Goal: Task Accomplishment & Management: Complete application form

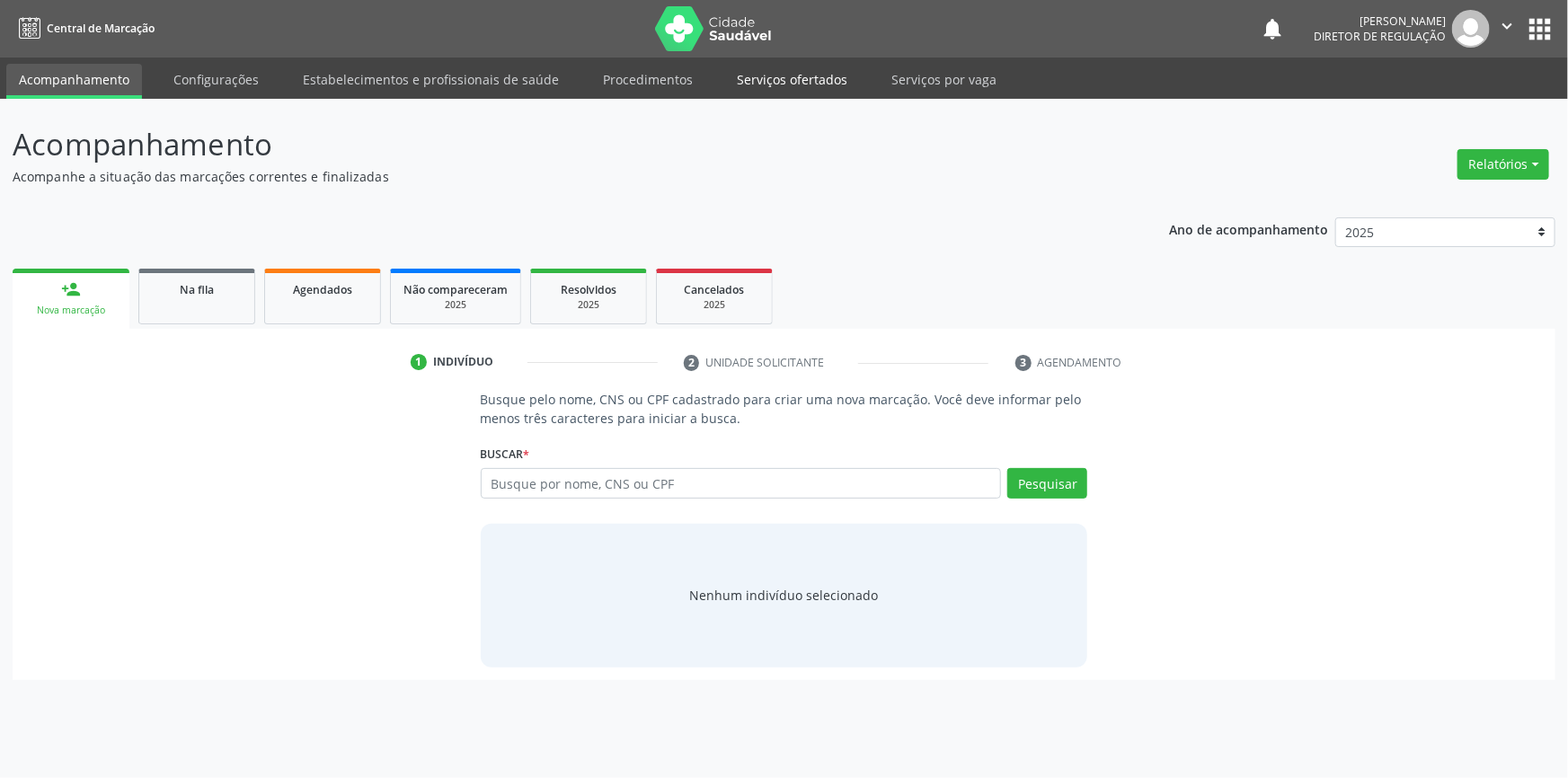
click at [824, 78] on link "Serviços ofertados" at bounding box center [791, 79] width 136 height 31
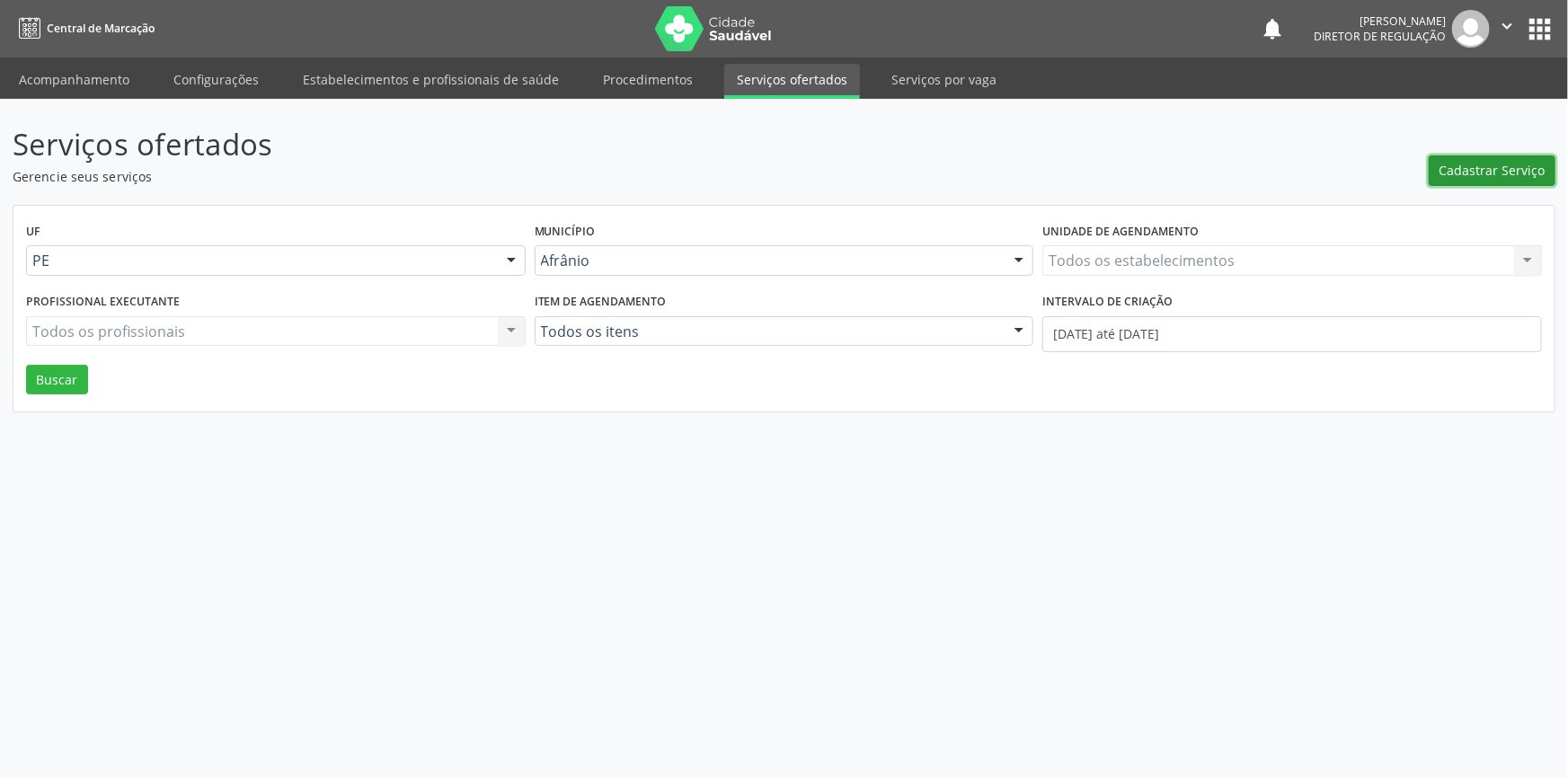
click at [1463, 175] on span "Cadastrar Serviço" at bounding box center [1491, 170] width 106 height 18
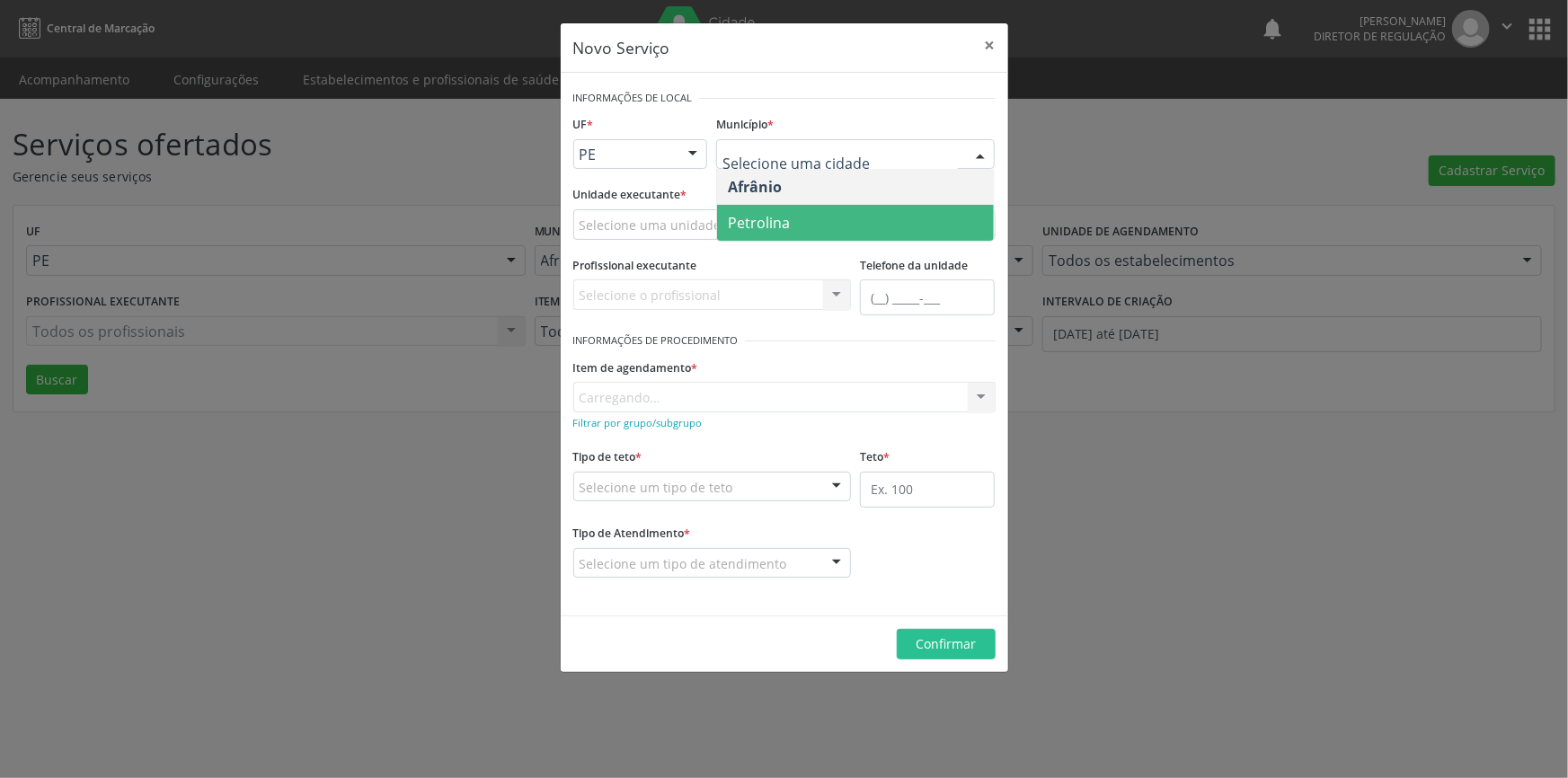
click at [813, 217] on span "Petrolina" at bounding box center [855, 222] width 277 height 36
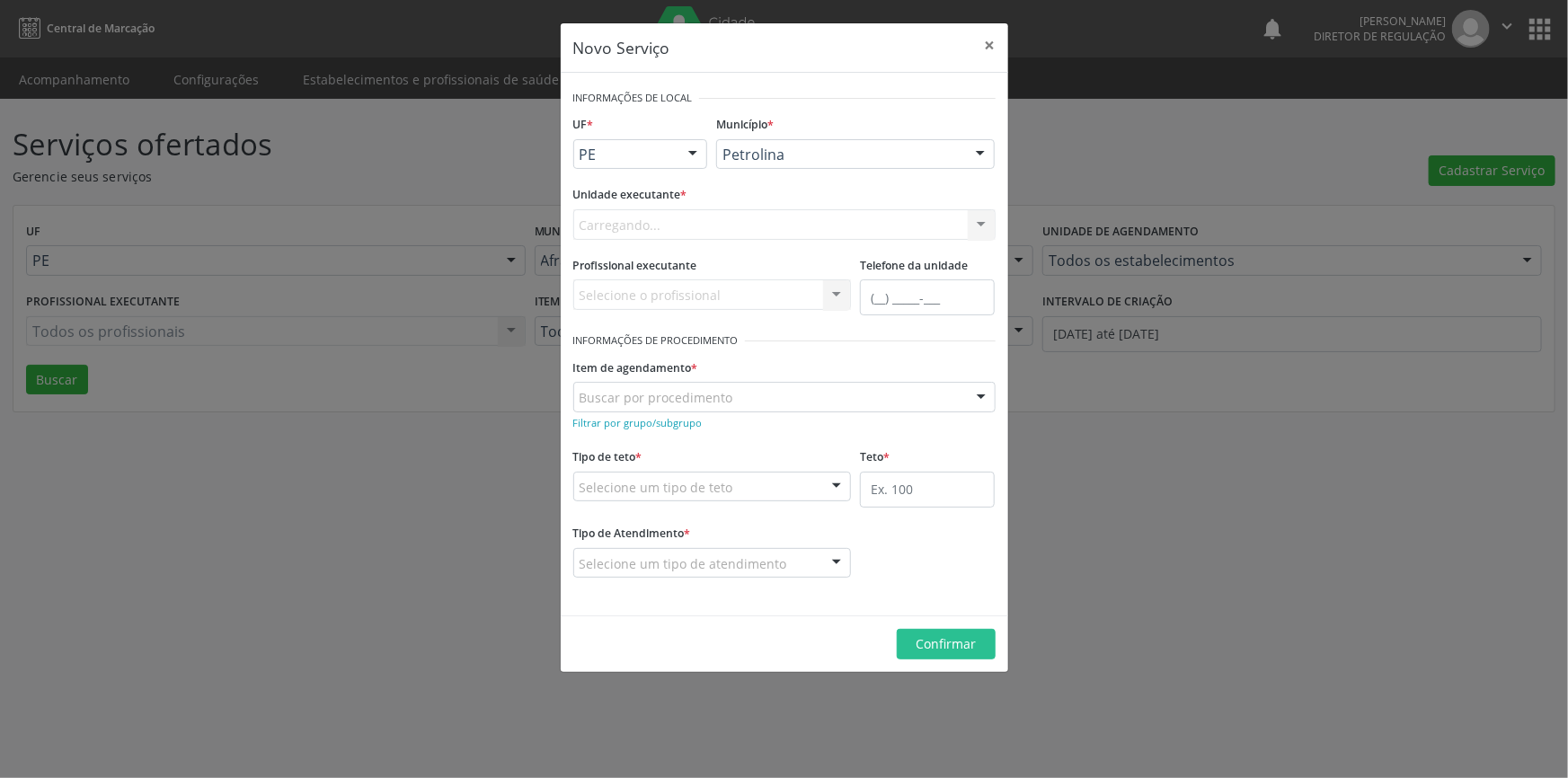
click at [718, 225] on div "Carregando... Academia da Saude de Afranio Academia da Saude do Bairro [PERSON_…" at bounding box center [784, 224] width 422 height 30
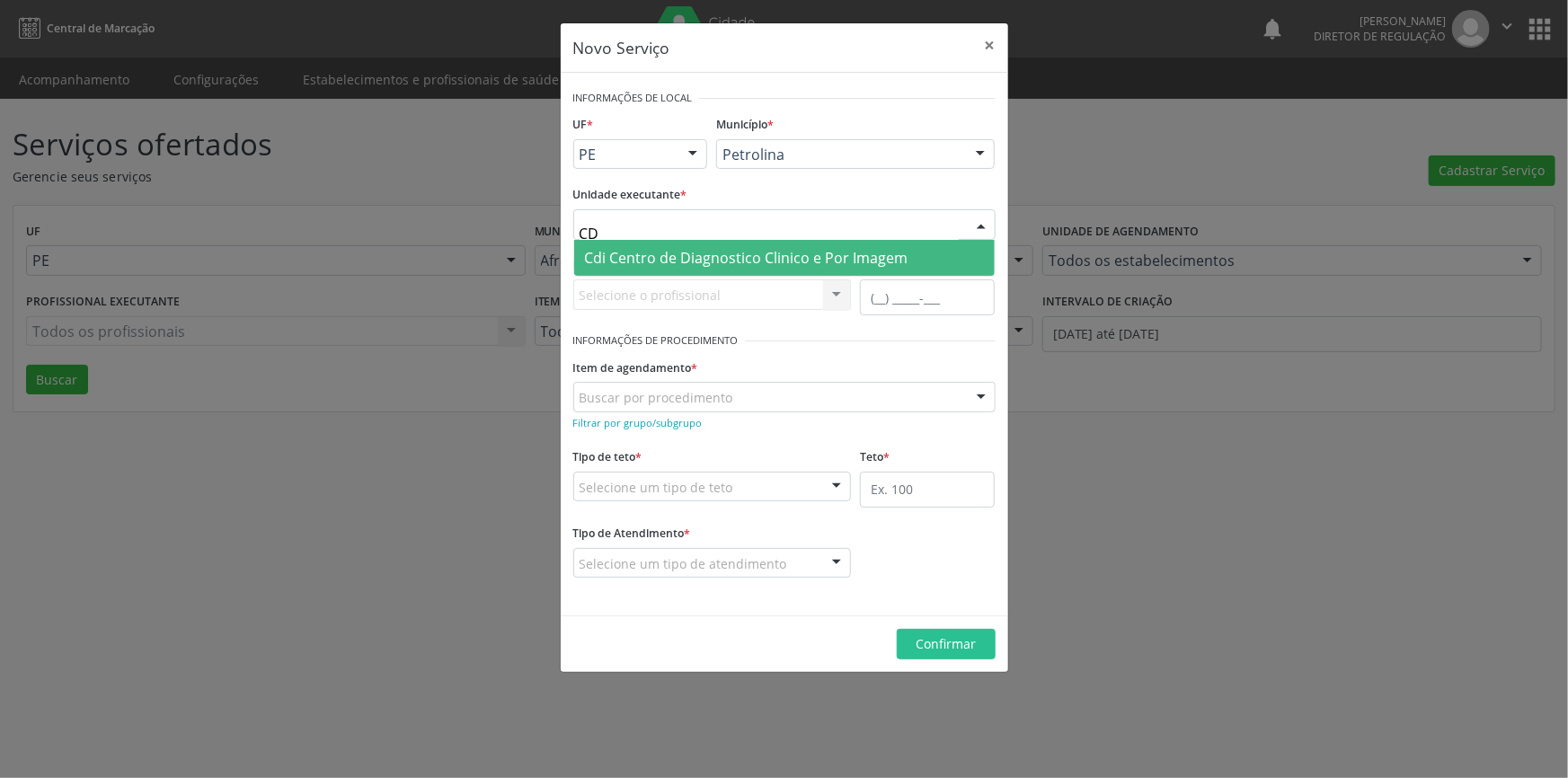
type input "CDI"
click at [723, 252] on span "Cdi Centro de Diagnostico Clinico e Por Imagem" at bounding box center [746, 257] width 324 height 19
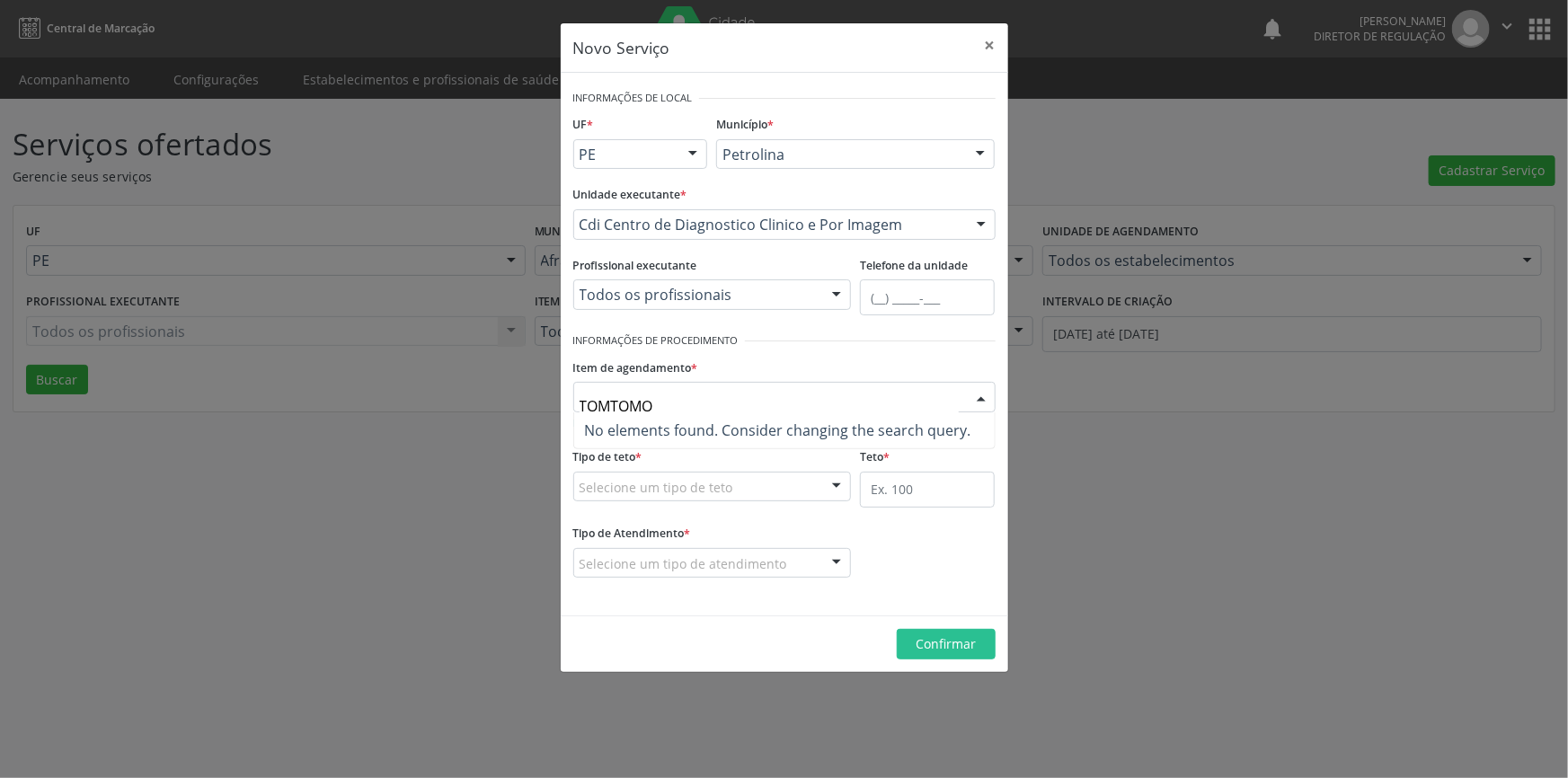
click at [614, 403] on input "TOMTOMO" at bounding box center [768, 406] width 379 height 36
click at [616, 403] on input "TOMTOMO" at bounding box center [768, 406] width 379 height 36
click at [650, 401] on input "TOMOMO" at bounding box center [768, 406] width 379 height 36
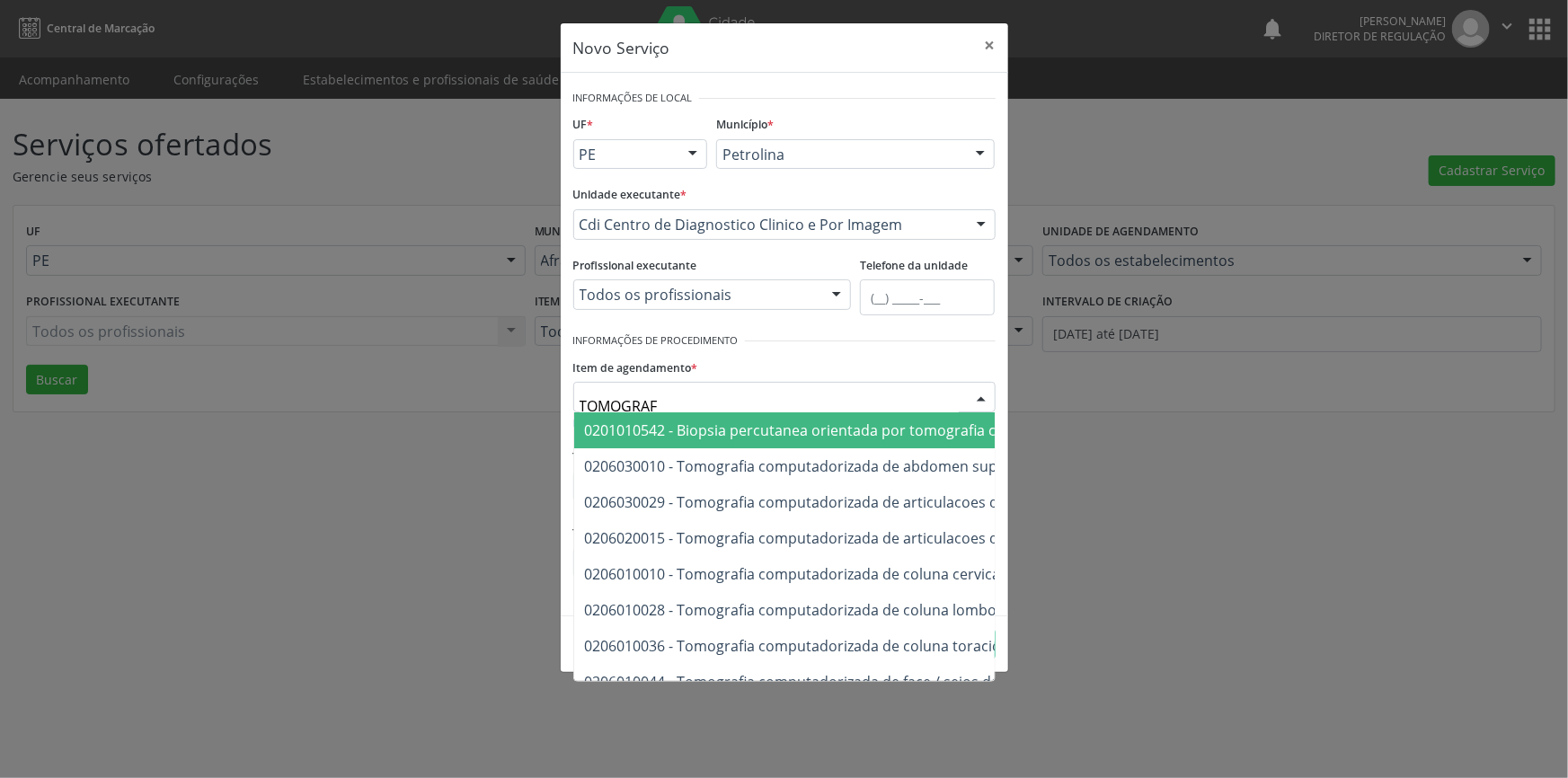
type input "TOMOGRAFI"
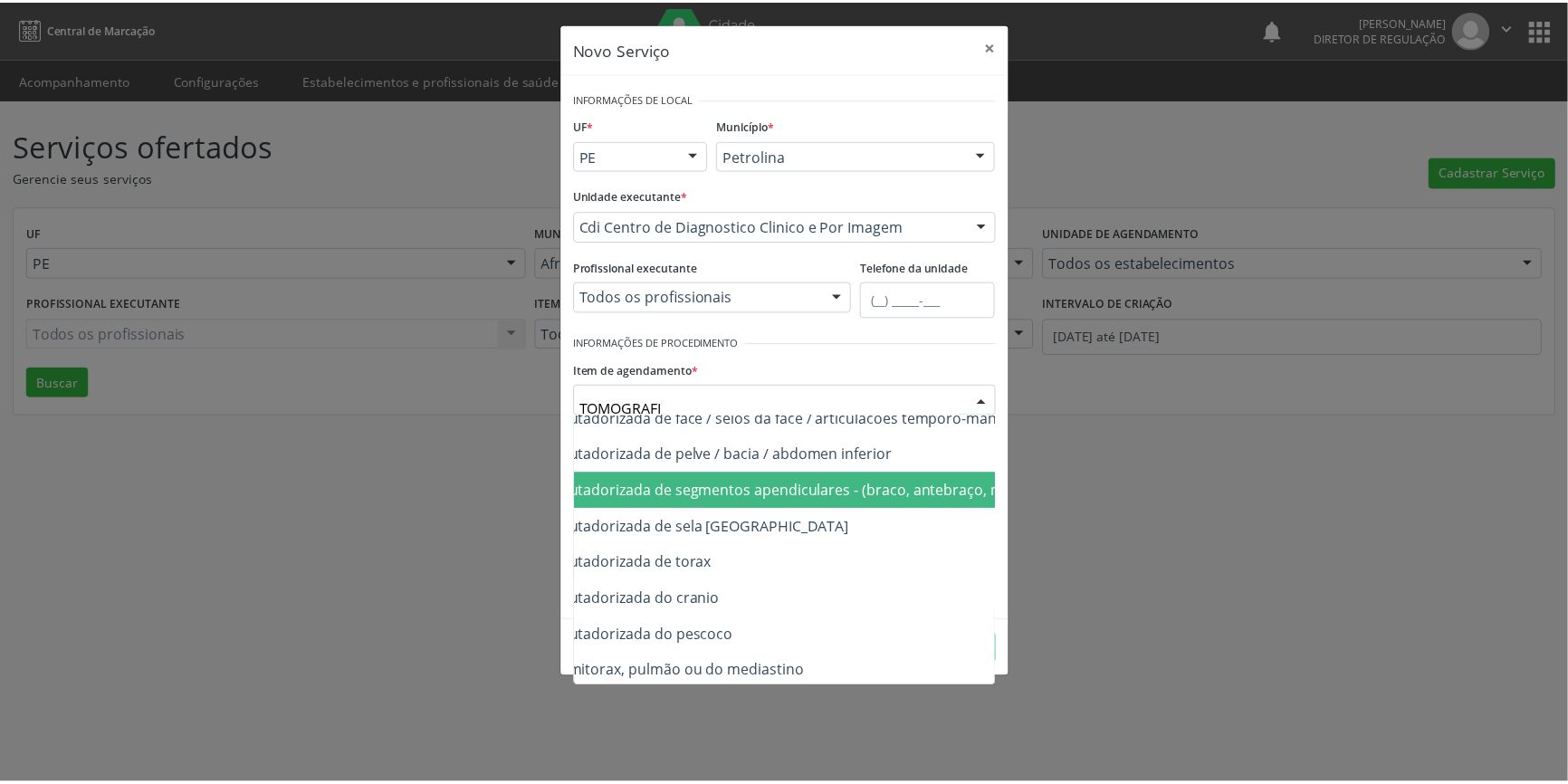
scroll to position [280, 230]
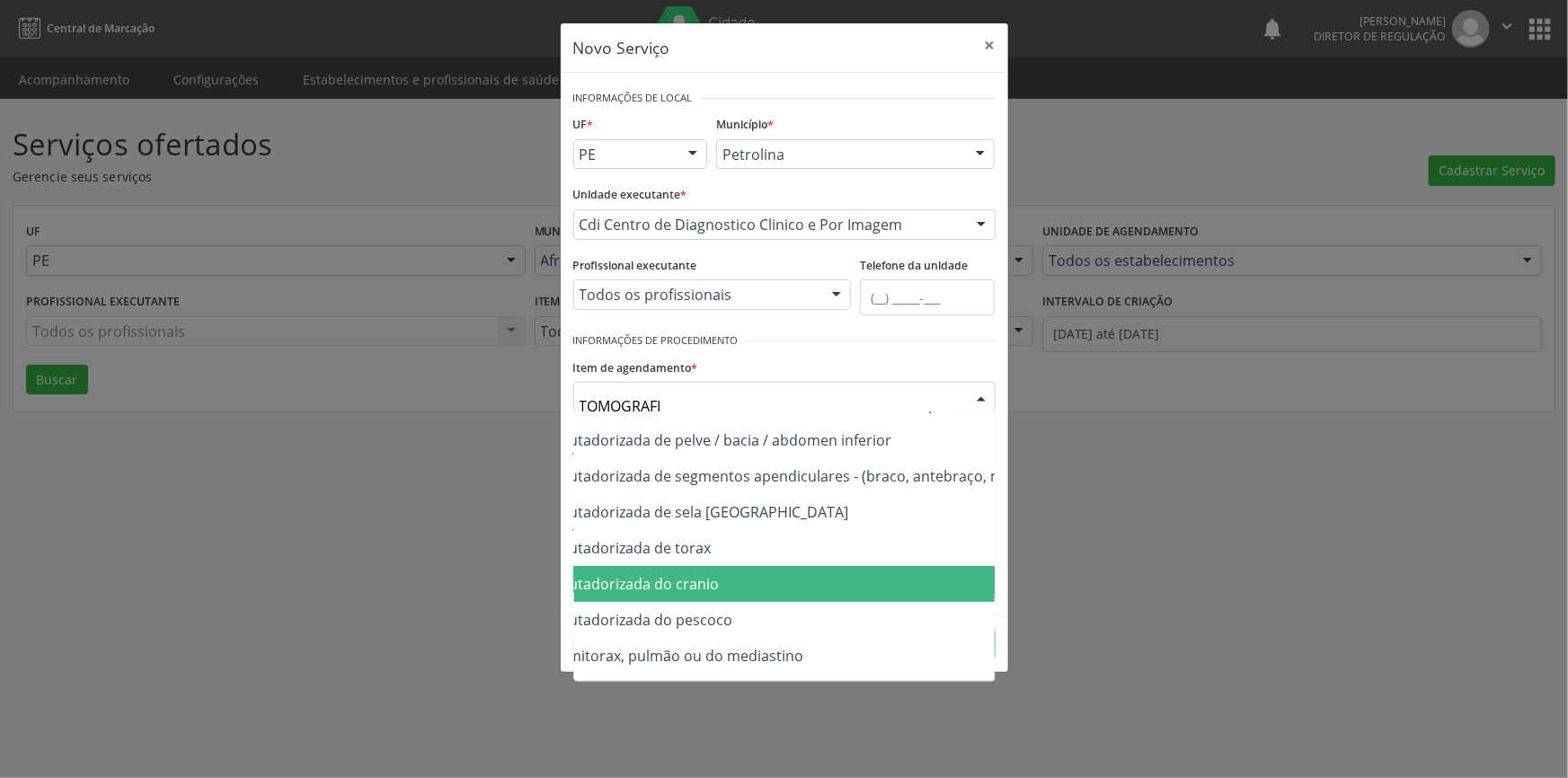
click at [728, 589] on span "0206010079 - Tomografia computadorizada do cranio" at bounding box center [791, 584] width 891 height 36
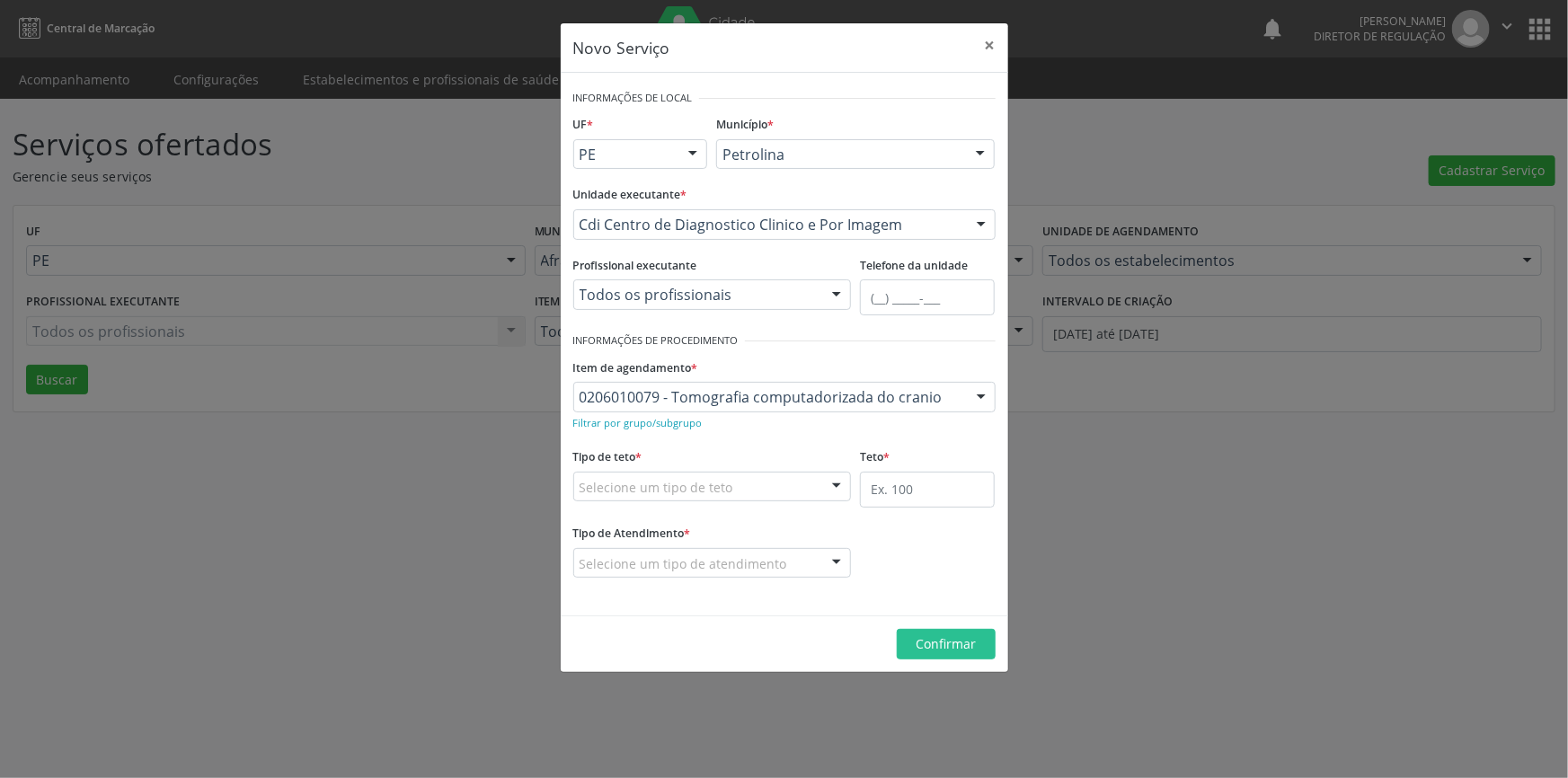
click at [735, 482] on div "Selecione um tipo de teto" at bounding box center [712, 486] width 279 height 30
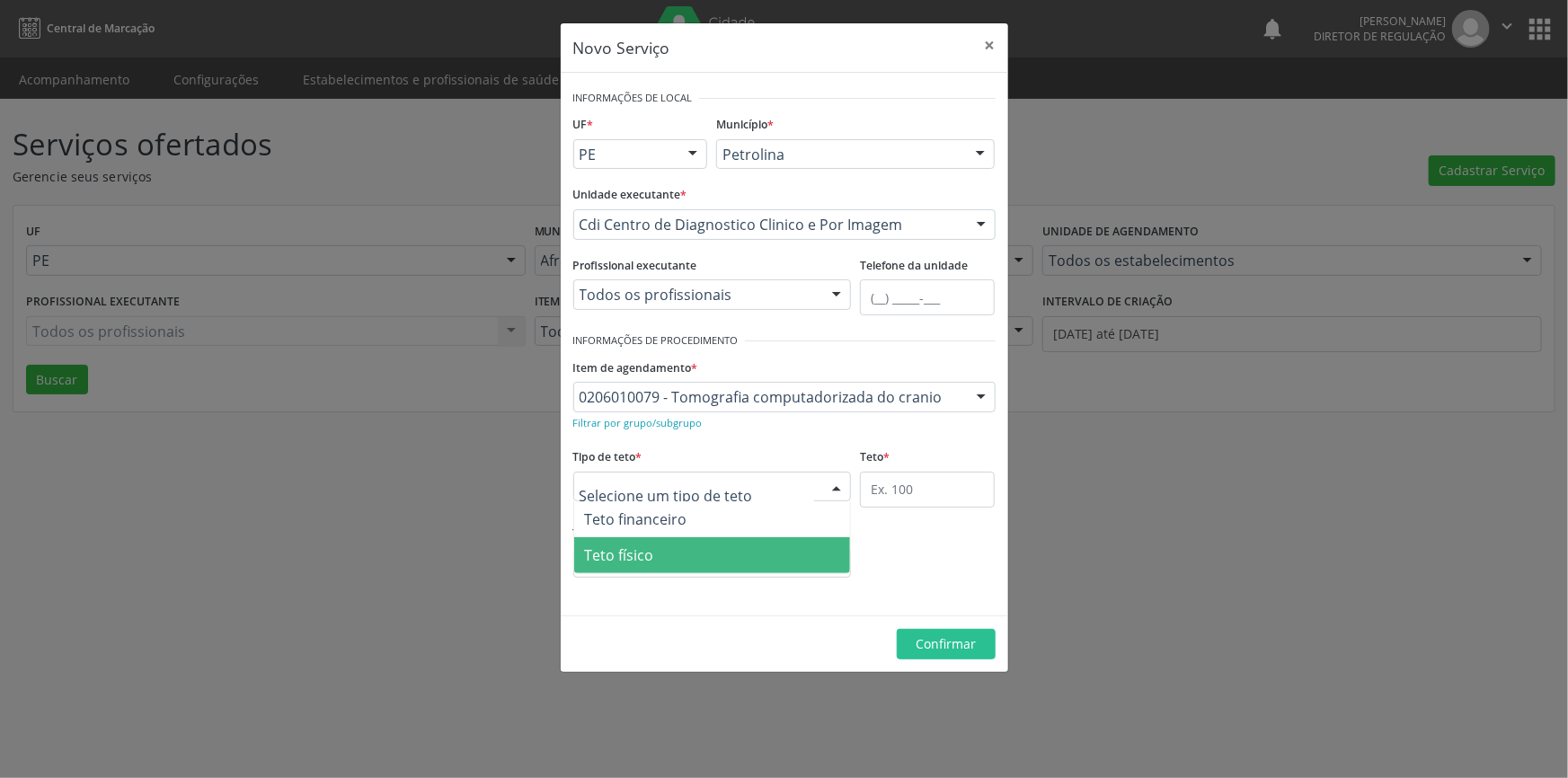
click at [709, 559] on span "Teto físico" at bounding box center [712, 555] width 277 height 36
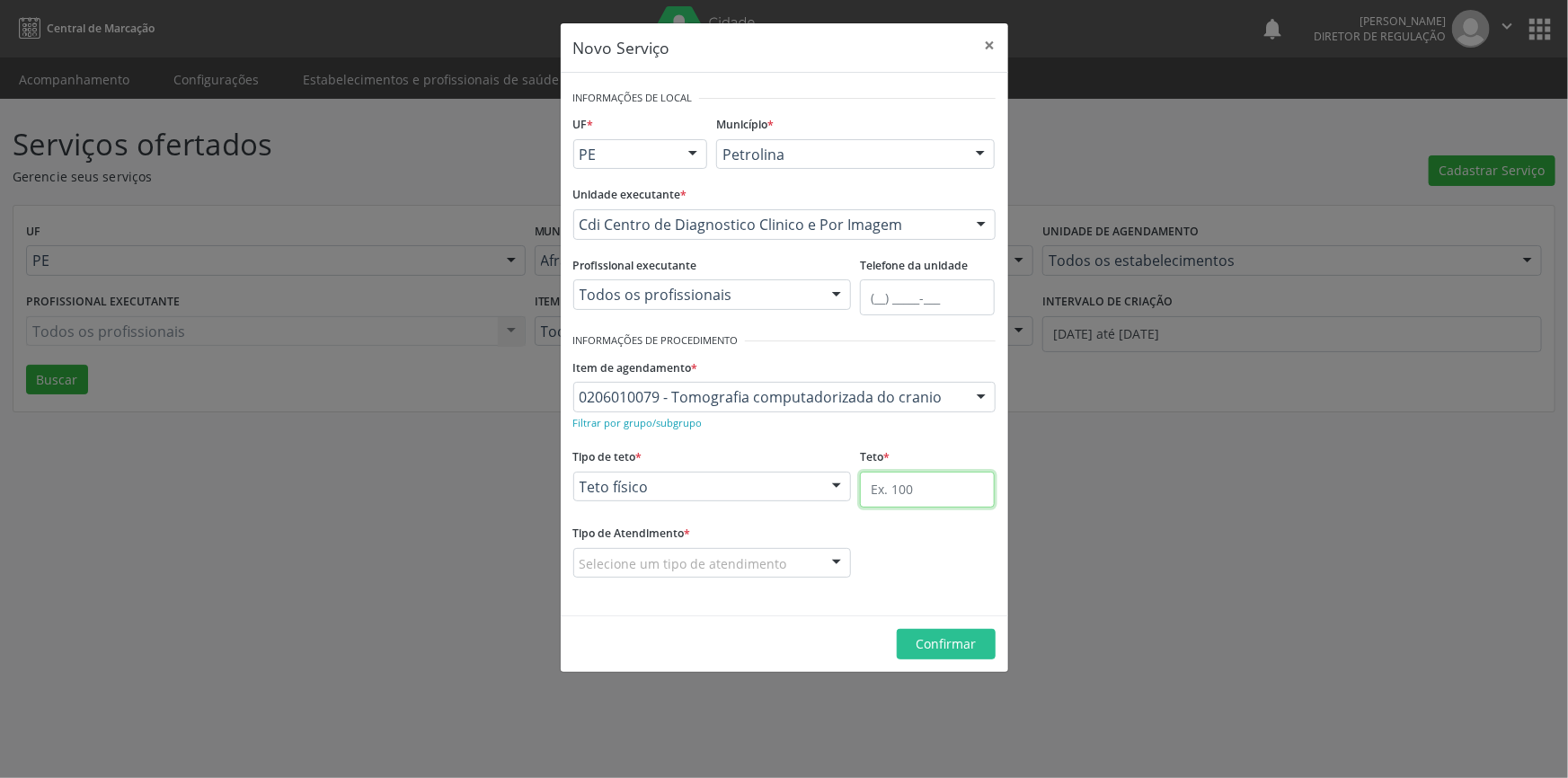
click at [873, 485] on input "text" at bounding box center [927, 489] width 135 height 36
type input "1"
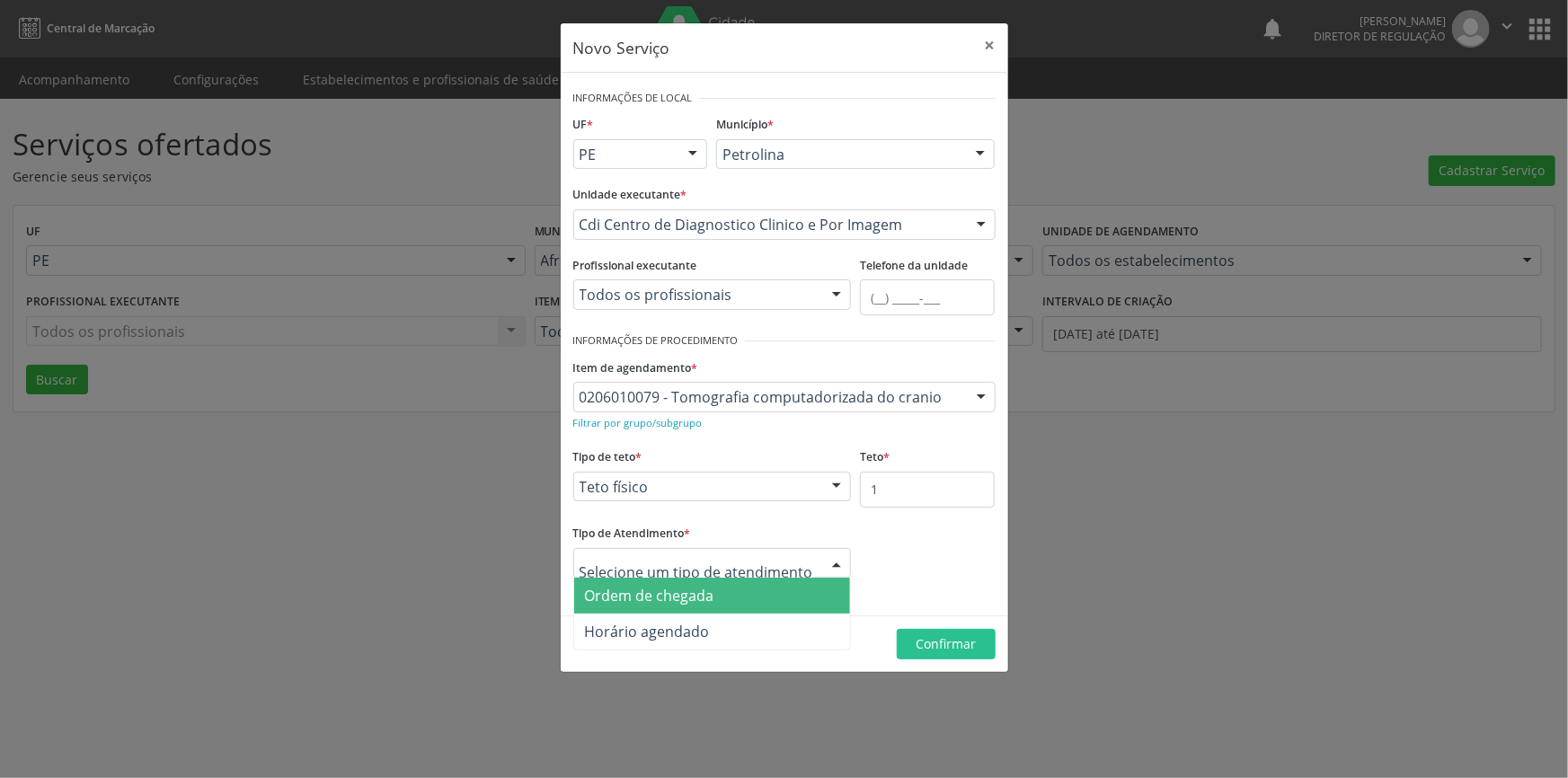
click at [791, 557] on div at bounding box center [712, 563] width 279 height 30
click at [741, 604] on span "Ordem de chegada" at bounding box center [712, 595] width 277 height 36
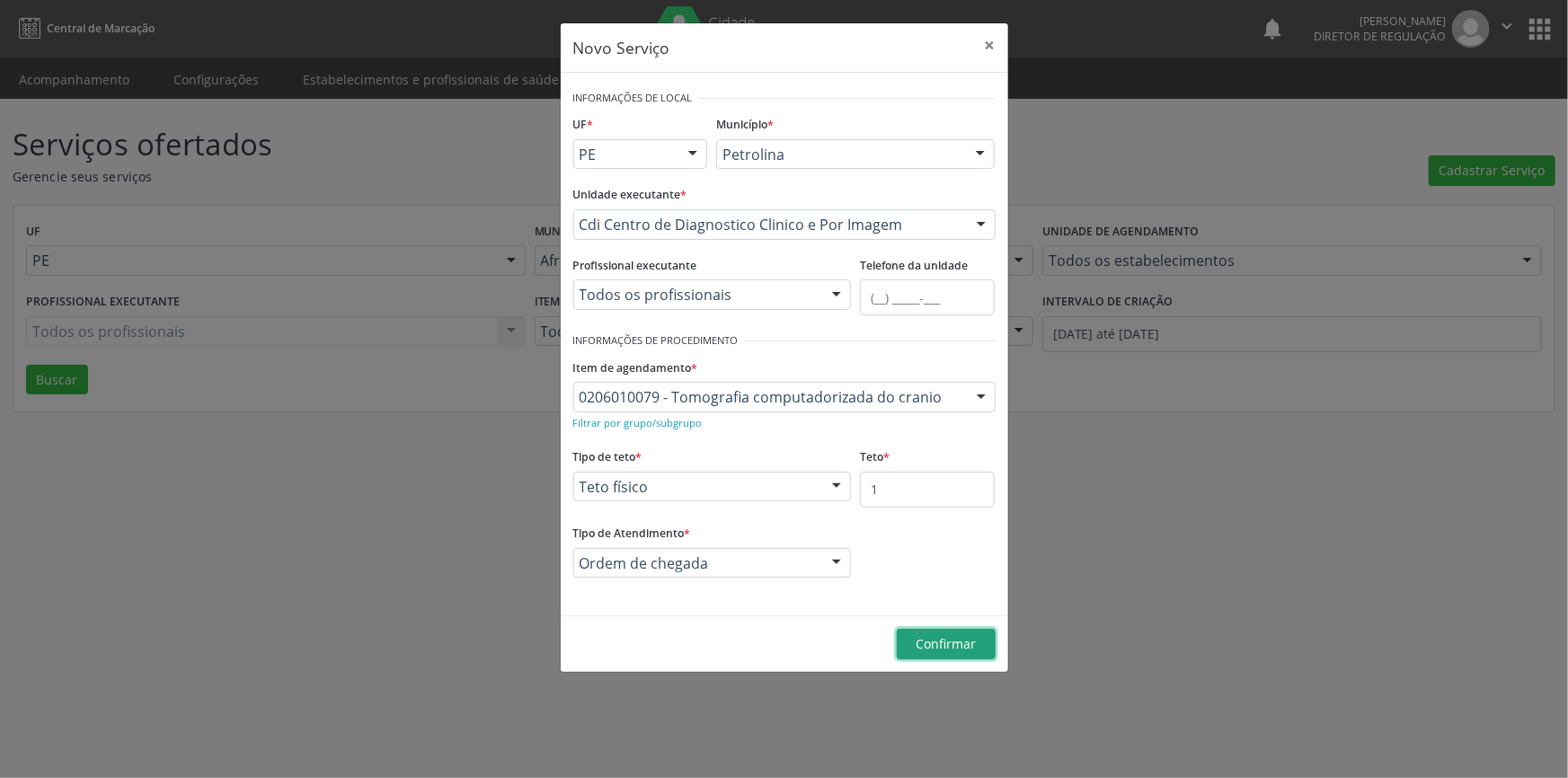
click at [941, 646] on span "Confirmar" at bounding box center [944, 644] width 60 height 18
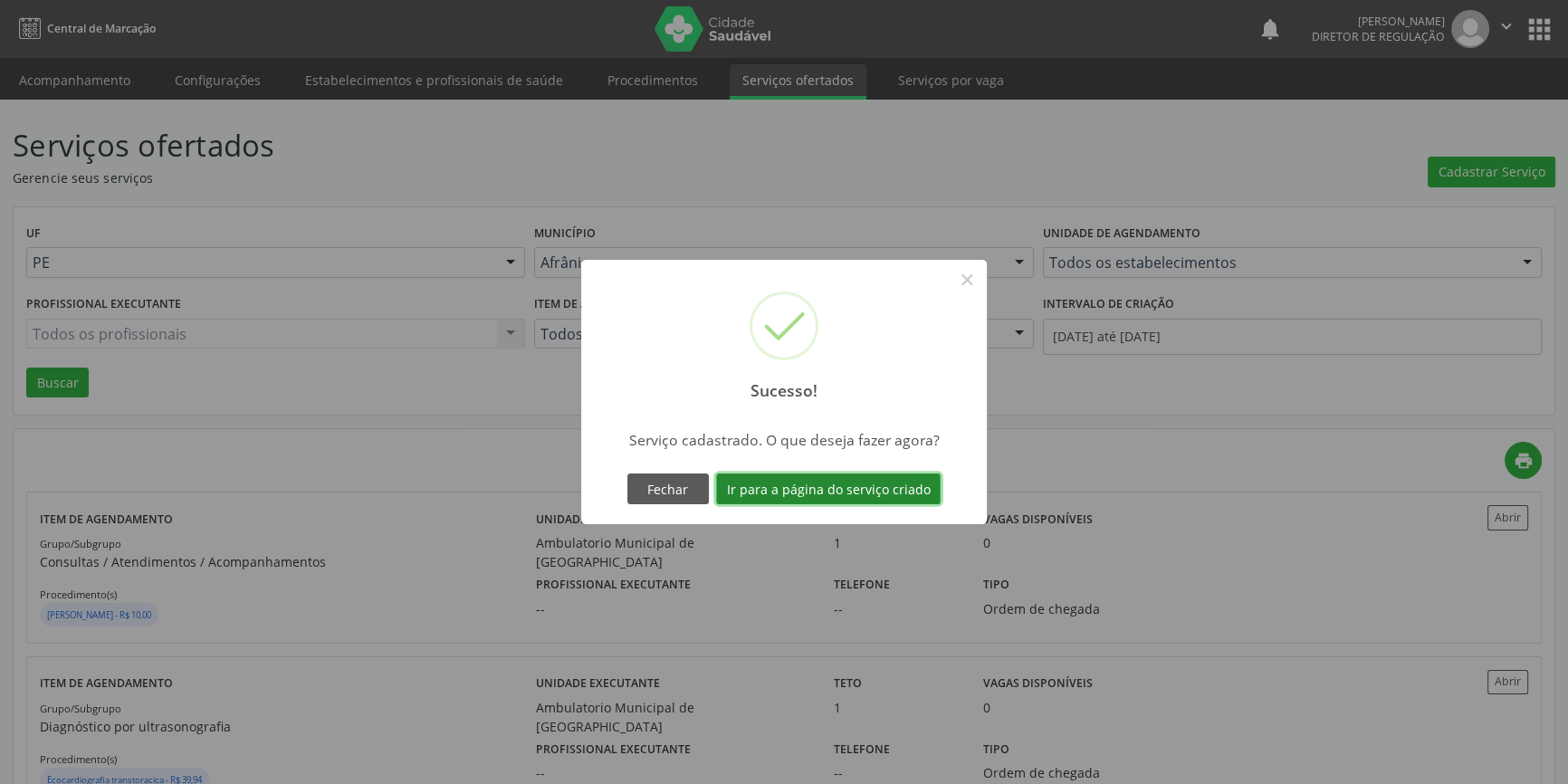
click at [875, 491] on button "Ir para a página do serviço criado" at bounding box center [828, 488] width 225 height 31
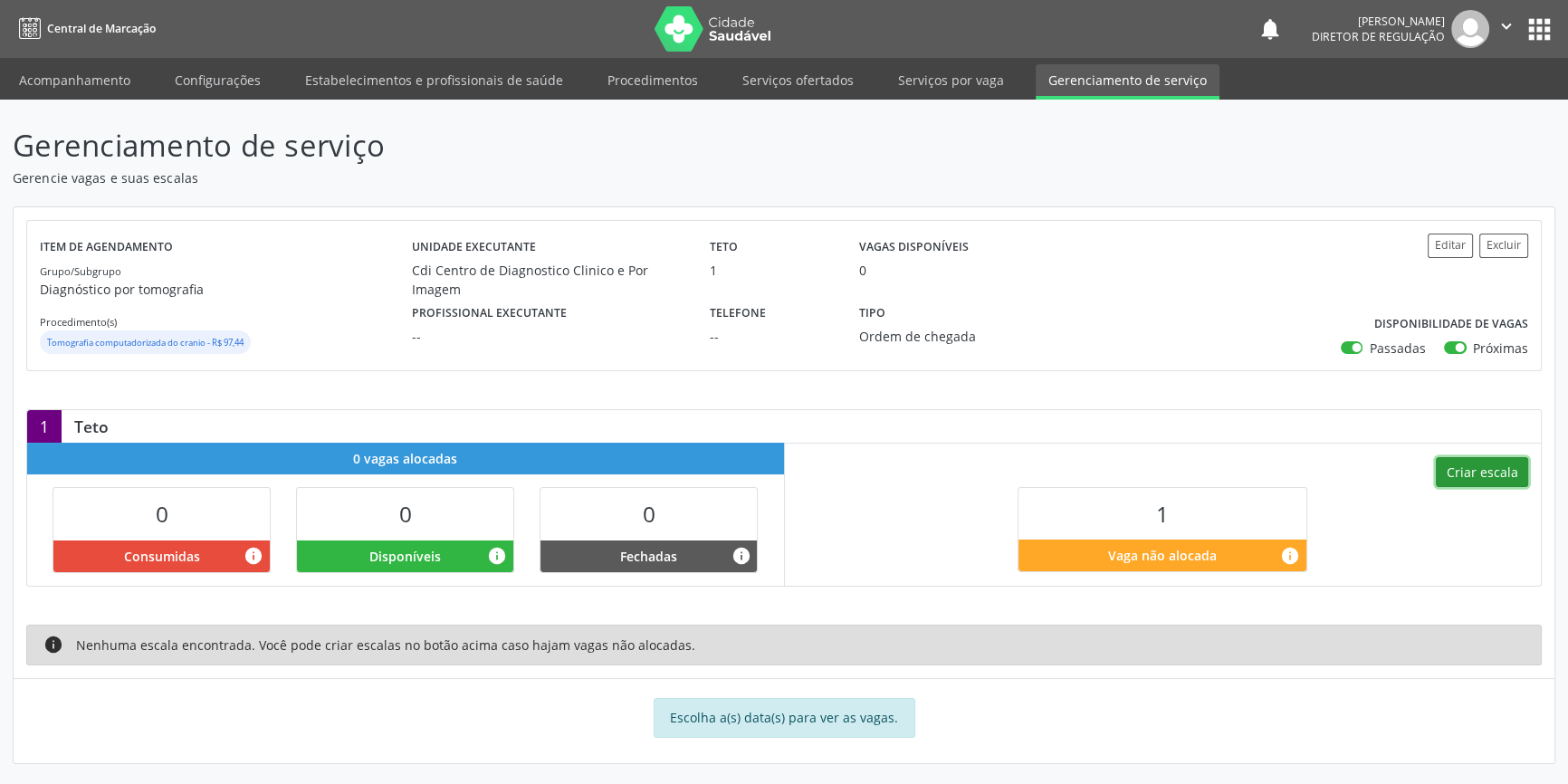
click at [1456, 475] on button "Criar escala" at bounding box center [1482, 472] width 92 height 31
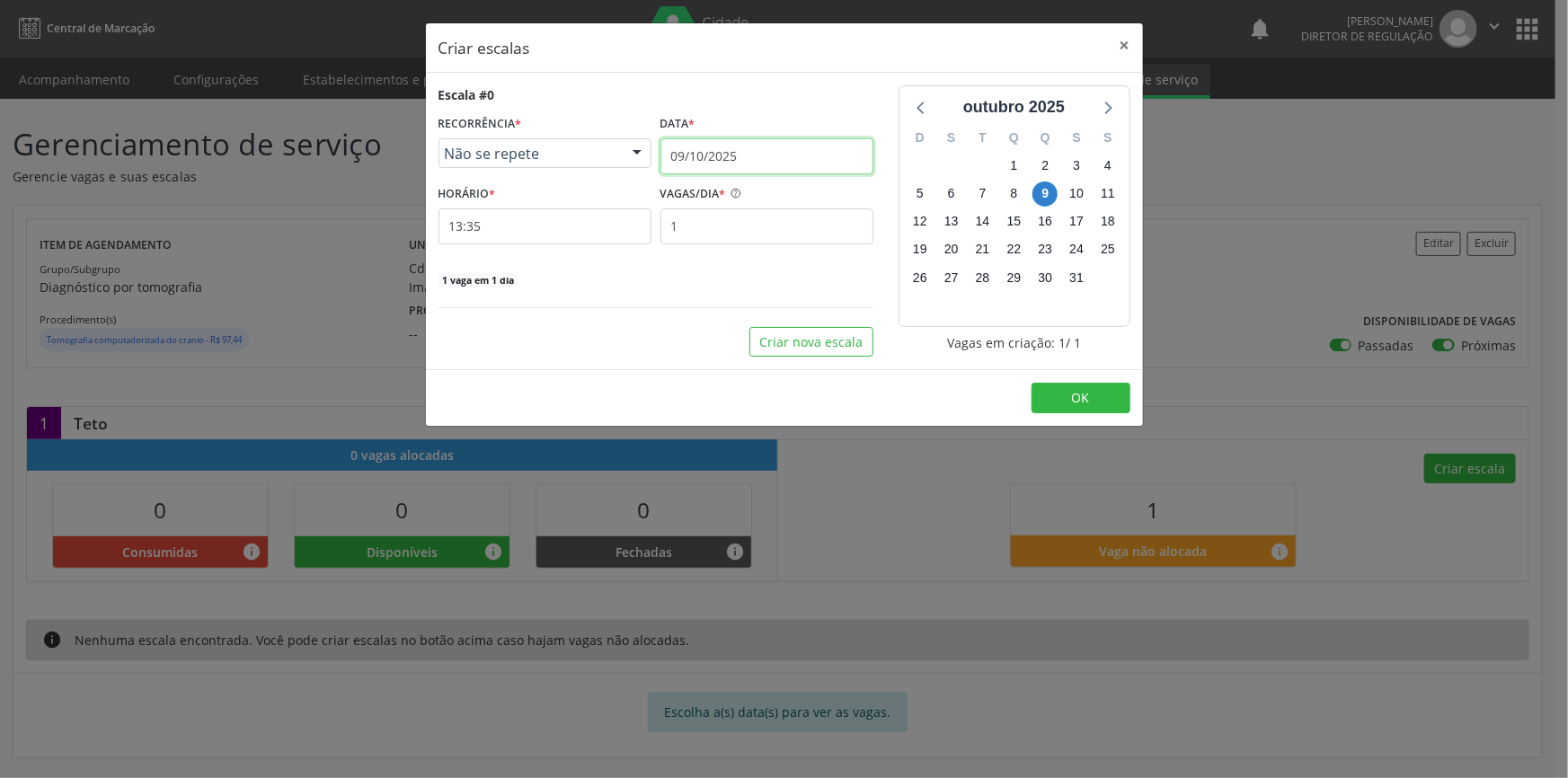
click at [764, 153] on input "09/10/2025" at bounding box center [766, 156] width 213 height 36
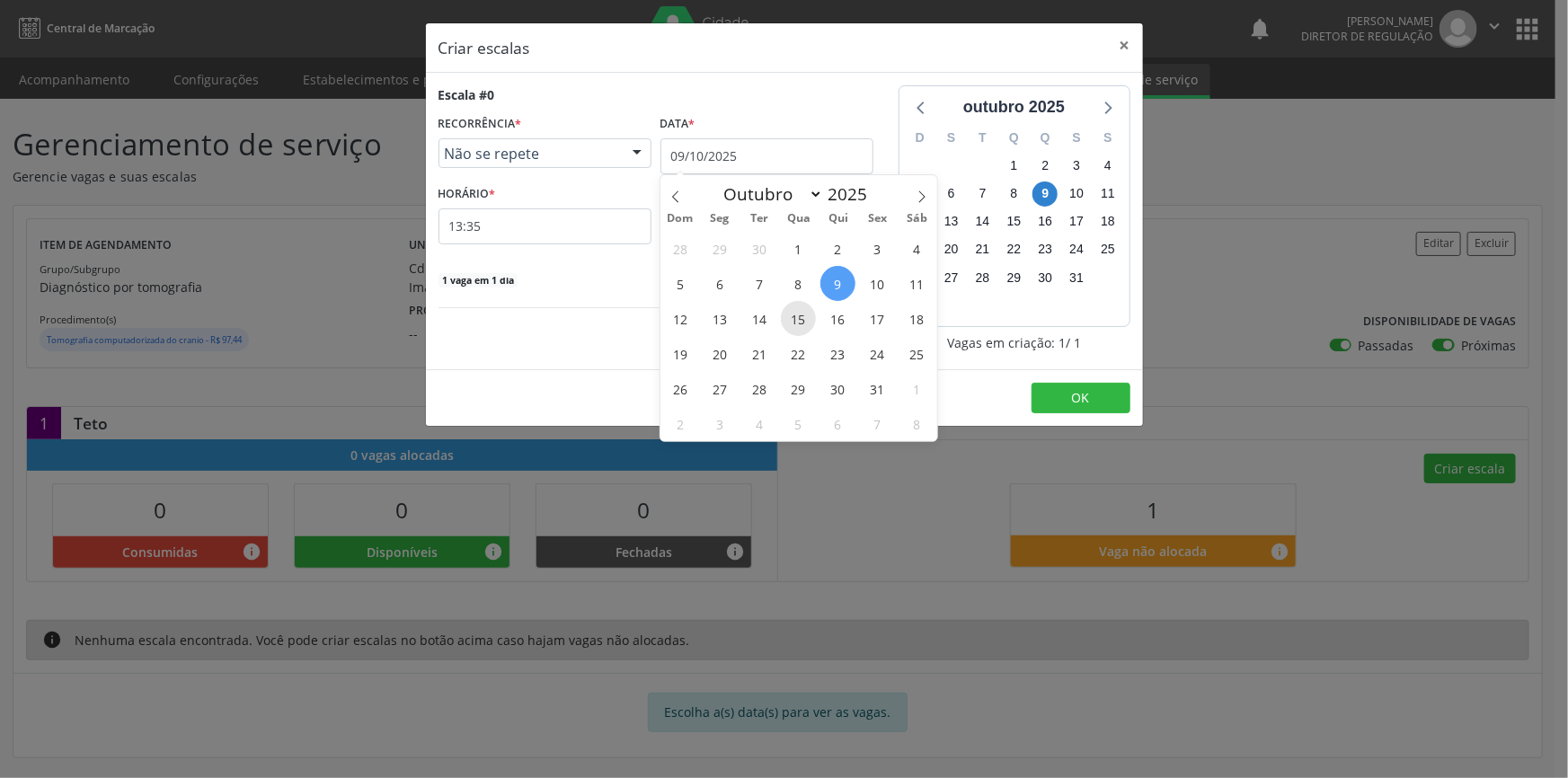
click at [802, 320] on span "15" at bounding box center [798, 318] width 35 height 35
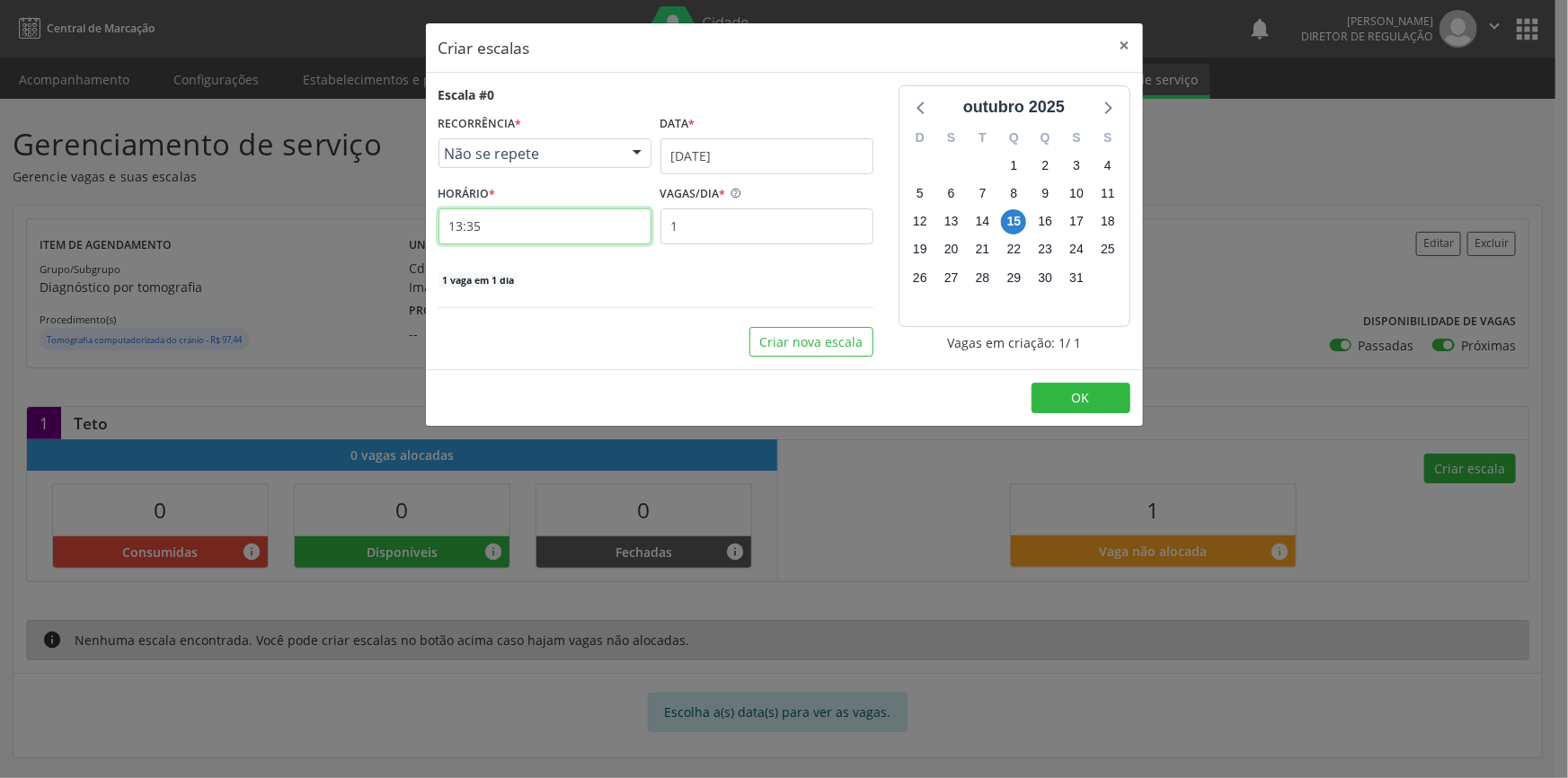
click at [544, 226] on input "13:35" at bounding box center [544, 226] width 213 height 36
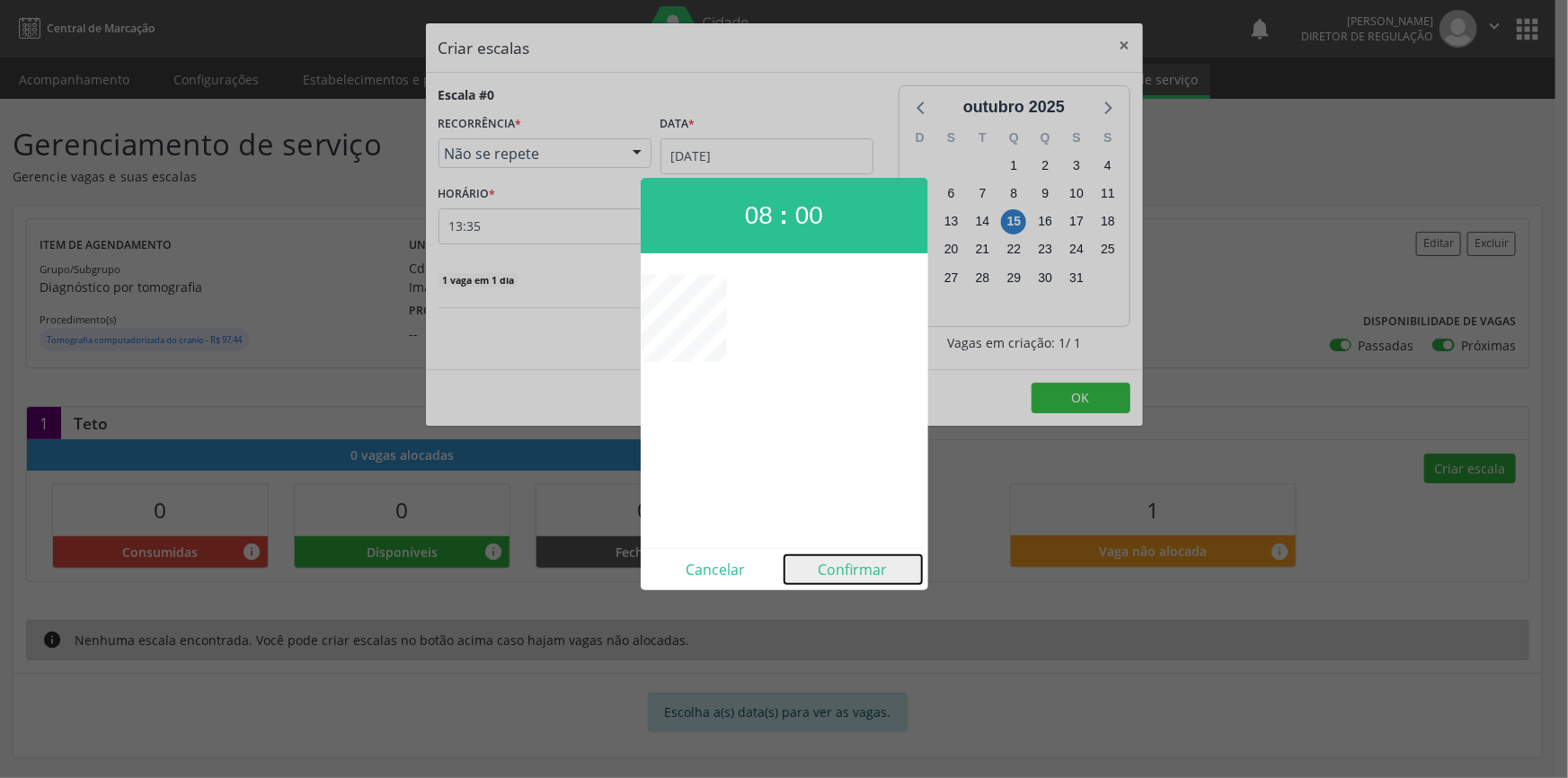
click at [852, 560] on button "Confirmar" at bounding box center [852, 569] width 137 height 29
type input "08:00"
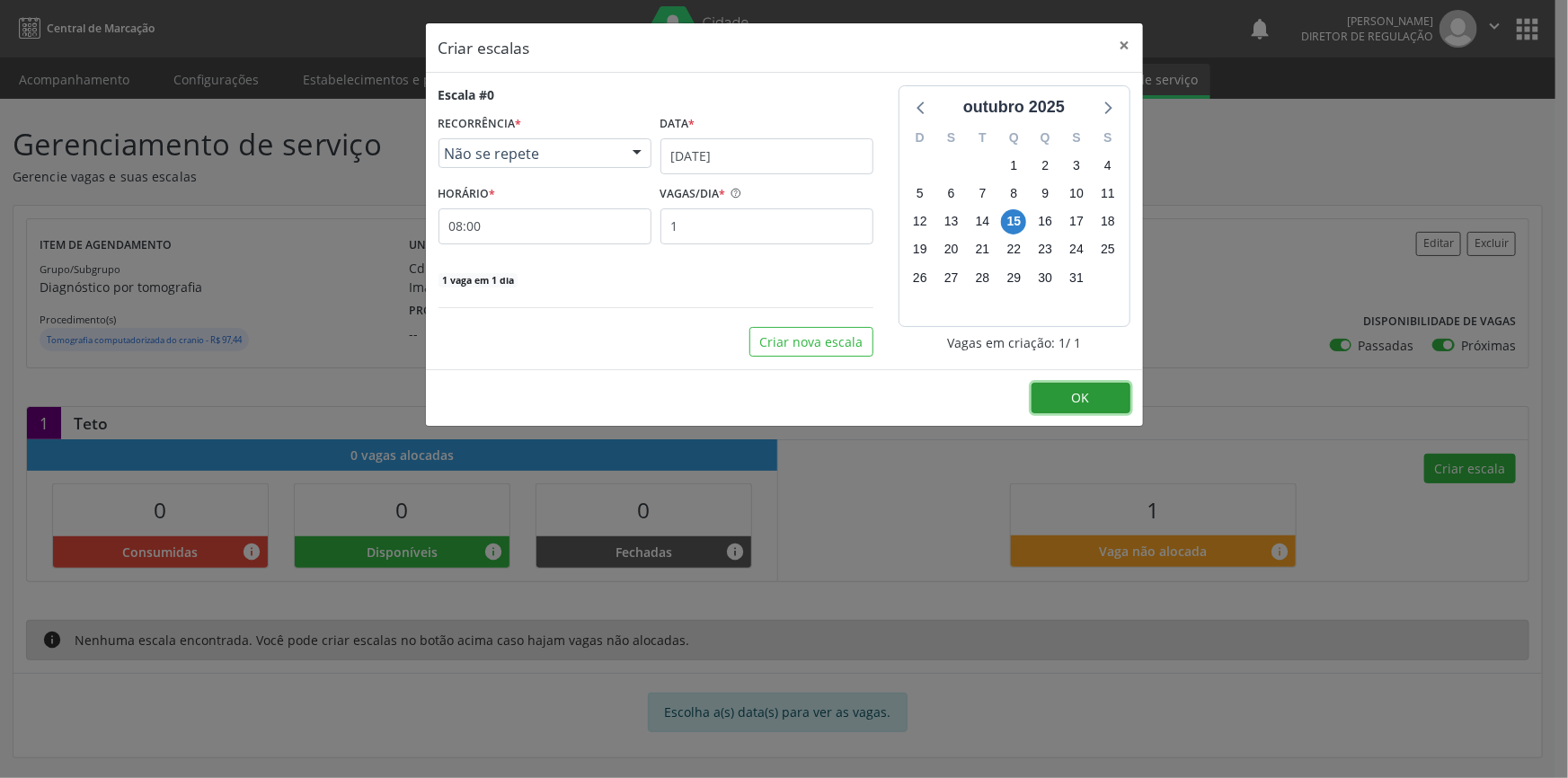
click at [1070, 404] on button "OK" at bounding box center [1080, 398] width 99 height 30
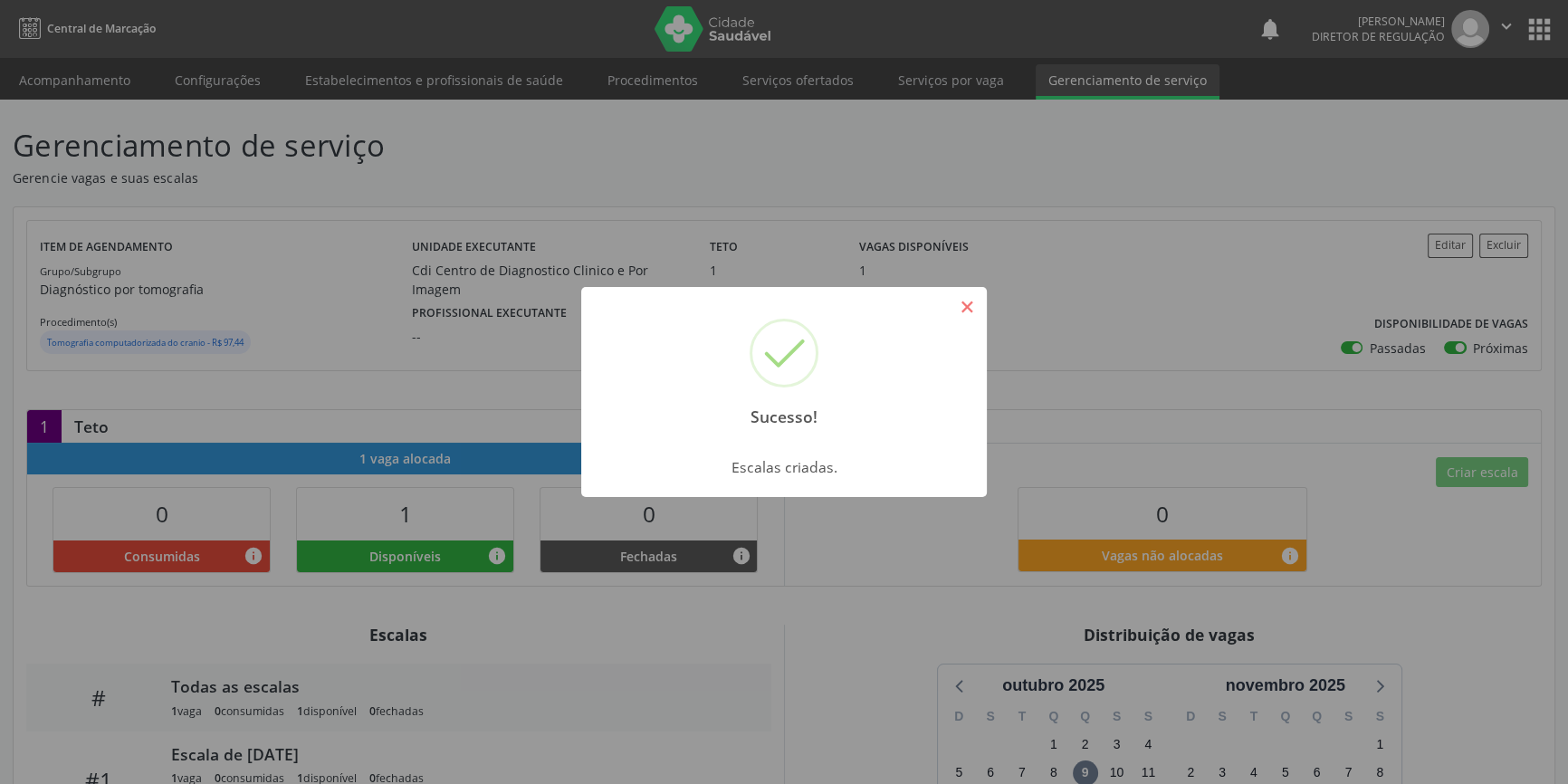
click at [979, 315] on button "×" at bounding box center [967, 307] width 31 height 31
